Goal: Information Seeking & Learning: Check status

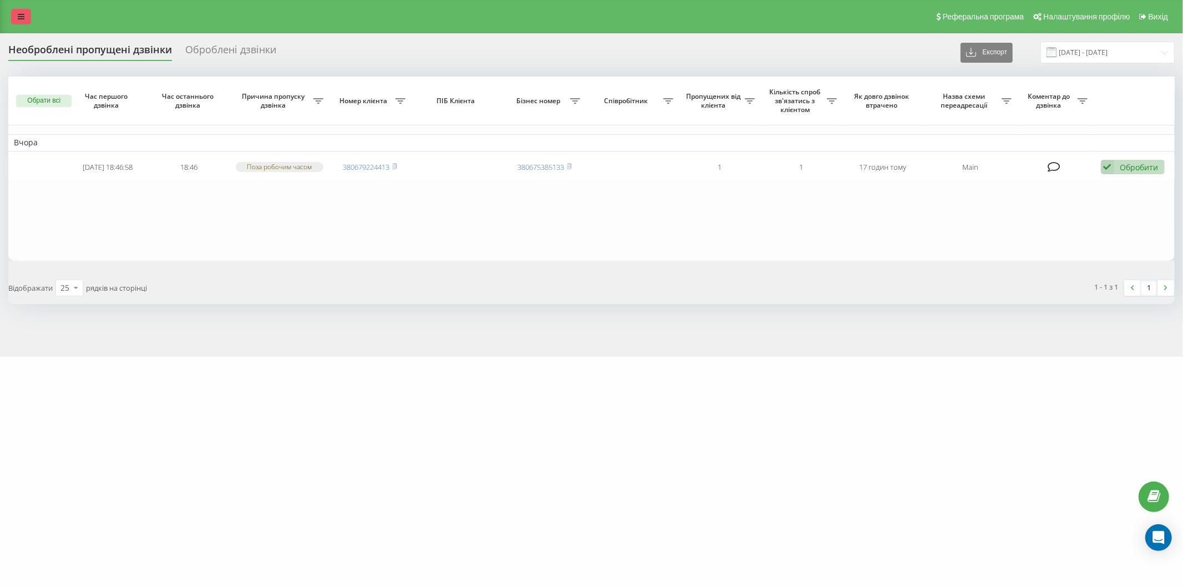
click at [19, 14] on icon at bounding box center [21, 17] width 7 height 8
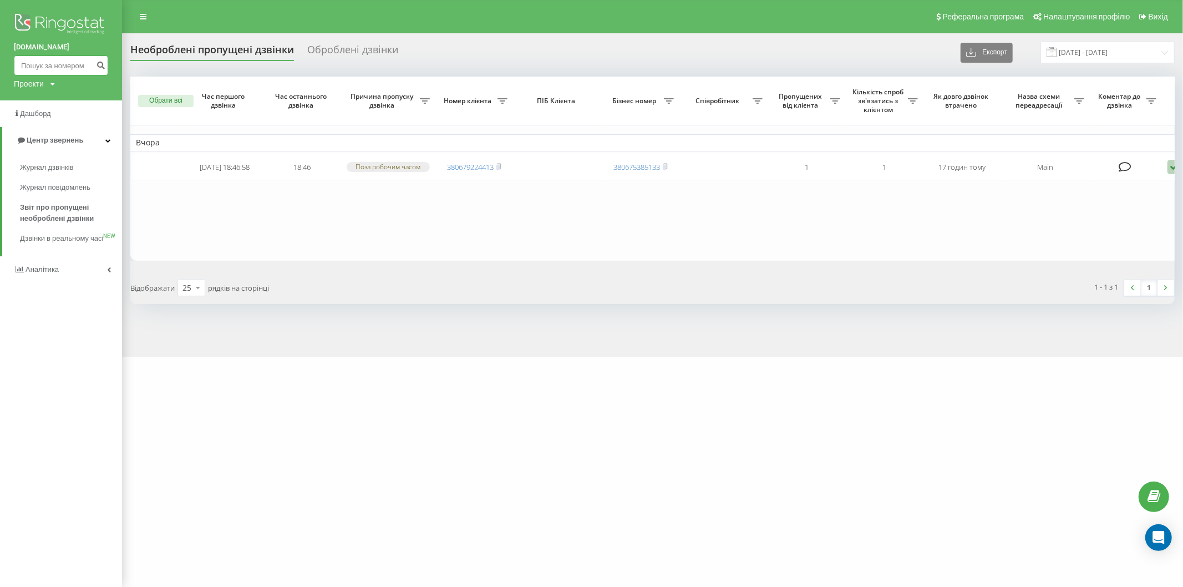
click at [51, 65] on input at bounding box center [61, 65] width 94 height 20
paste input "+380986159130"
click at [20, 68] on input "+380986159130" at bounding box center [61, 65] width 94 height 20
click at [79, 61] on input "0986159130" at bounding box center [61, 65] width 94 height 20
type input "0986159130"
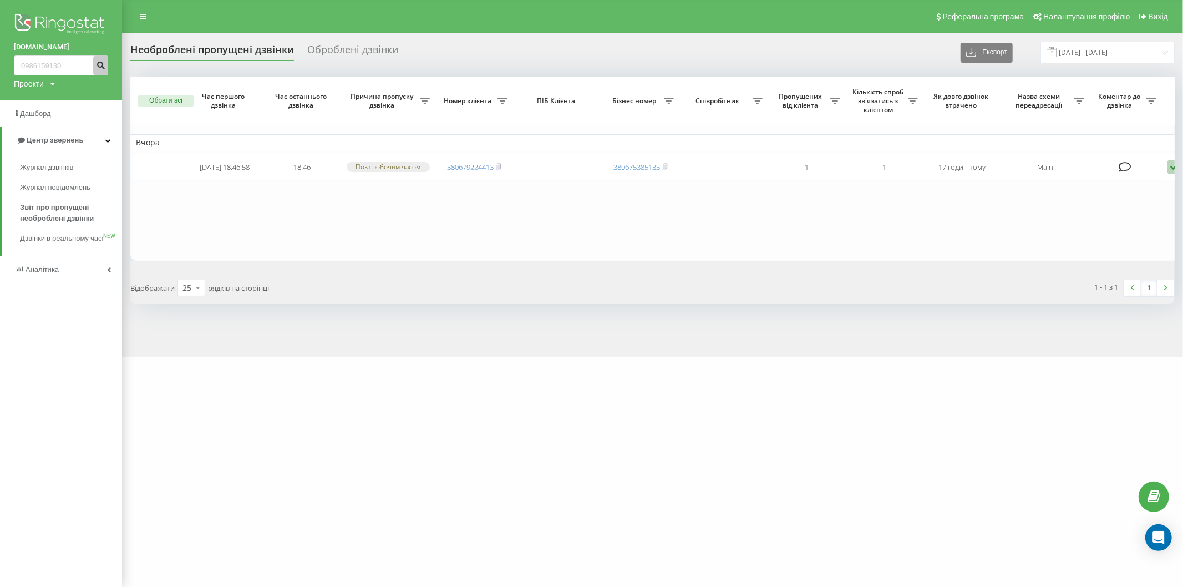
click at [100, 64] on icon "submit" at bounding box center [100, 63] width 9 height 7
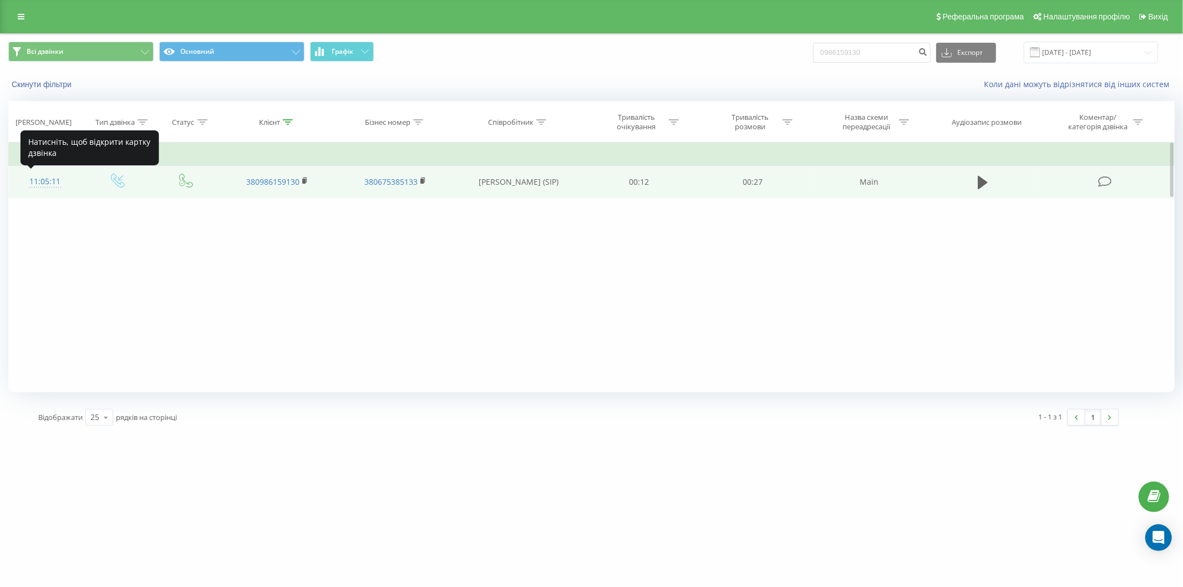
click at [47, 181] on div "11:05:11" at bounding box center [45, 182] width 50 height 22
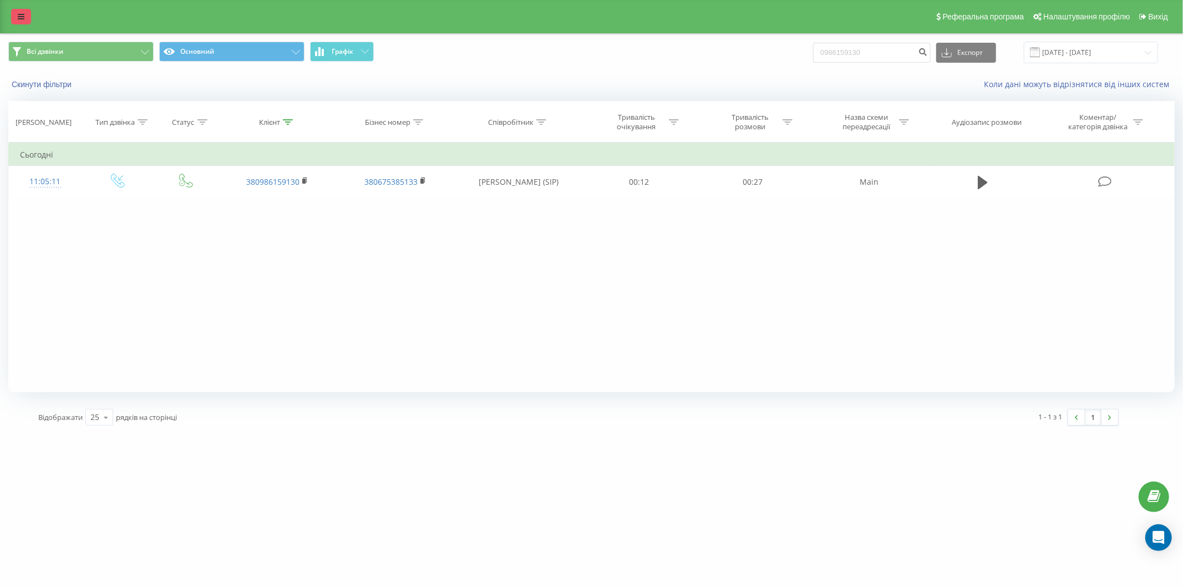
click at [17, 12] on link at bounding box center [21, 17] width 20 height 16
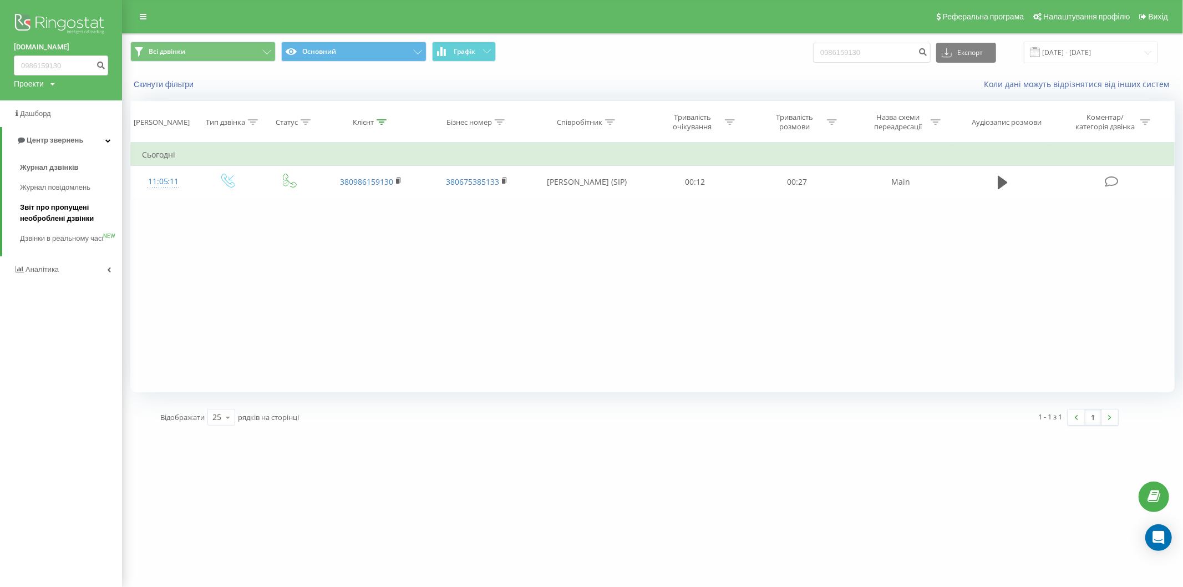
click at [62, 214] on span "Звіт про пропущені необроблені дзвінки" at bounding box center [68, 213] width 97 height 22
